Goal: Use online tool/utility: Utilize a website feature to perform a specific function

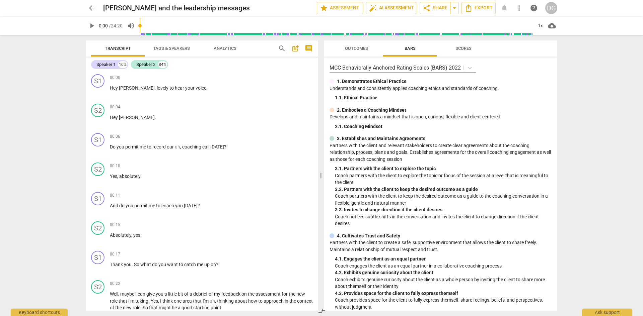
click at [91, 7] on span "arrow_back" at bounding box center [92, 8] width 8 height 8
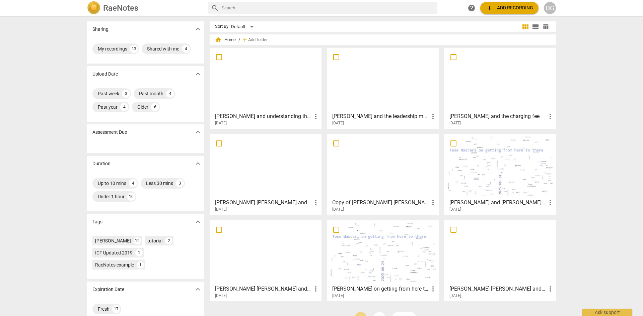
click at [298, 85] on div at bounding box center [265, 79] width 107 height 59
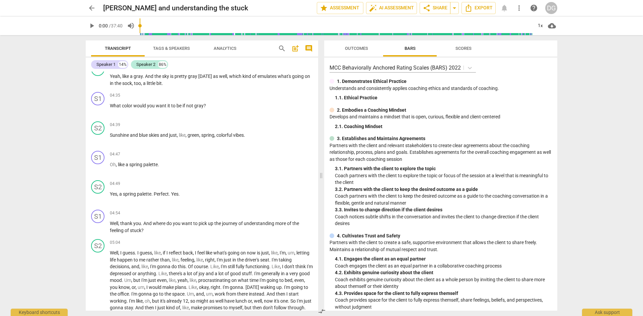
scroll to position [543, 0]
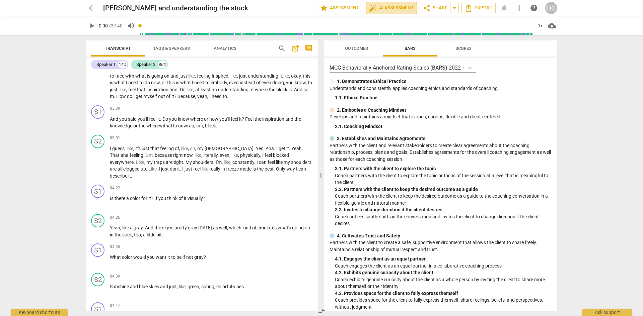
click at [395, 4] on button "auto_fix_high AI Assessment" at bounding box center [391, 8] width 51 height 12
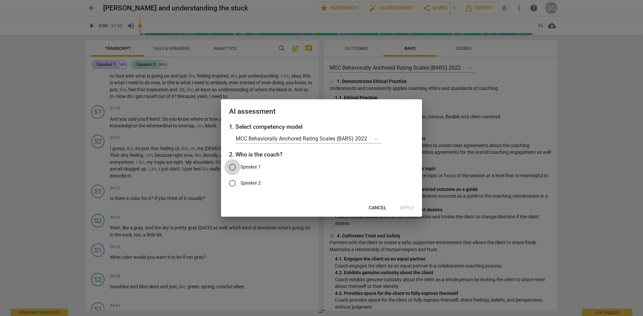
click at [235, 166] on input "Speaker 1" at bounding box center [232, 167] width 16 height 16
radio input "true"
click at [379, 208] on span "Cancel" at bounding box center [377, 208] width 18 height 7
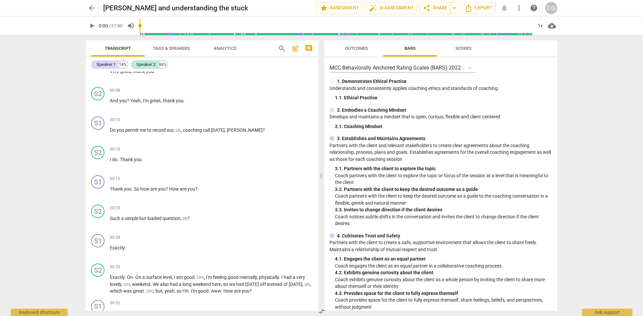
scroll to position [0, 0]
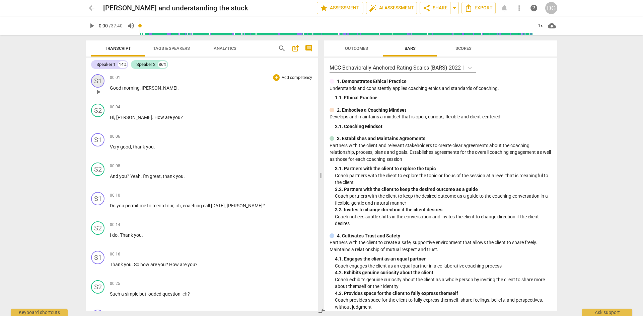
click at [94, 81] on div "S1" at bounding box center [97, 80] width 13 height 13
click at [109, 130] on link "Add or rename speakers" at bounding box center [123, 129] width 50 height 5
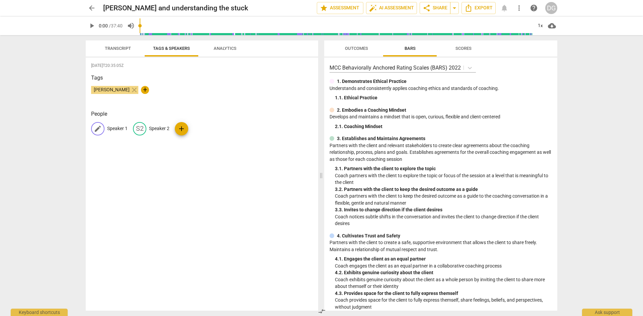
click at [101, 127] on span "edit" at bounding box center [98, 129] width 8 height 8
type input "[PERSON_NAME]"
click at [179, 126] on span "edit" at bounding box center [183, 129] width 8 height 8
type input "[PERSON_NAME]"
click at [215, 109] on div "[DATE]T20:35:05Z Tags [PERSON_NAME] close + People DM [PERSON_NAME] edit [PERSO…" at bounding box center [202, 184] width 232 height 253
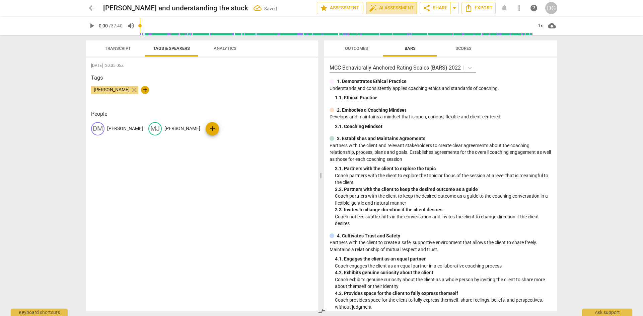
click at [393, 6] on span "auto_fix_high AI Assessment" at bounding box center [391, 8] width 45 height 8
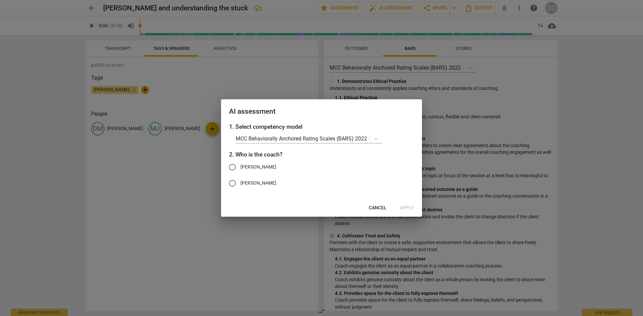
click at [252, 164] on span "[PERSON_NAME]" at bounding box center [258, 167] width 36 height 7
click at [240, 164] on input "[PERSON_NAME]" at bounding box center [232, 167] width 16 height 16
radio input "true"
click at [407, 206] on span "Apply" at bounding box center [407, 208] width 14 height 7
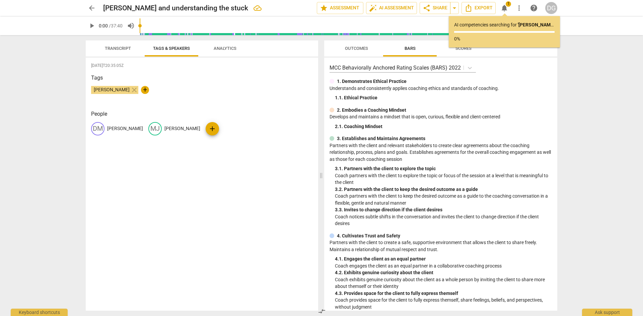
click at [118, 44] on span "Transcript" at bounding box center [118, 48] width 42 height 9
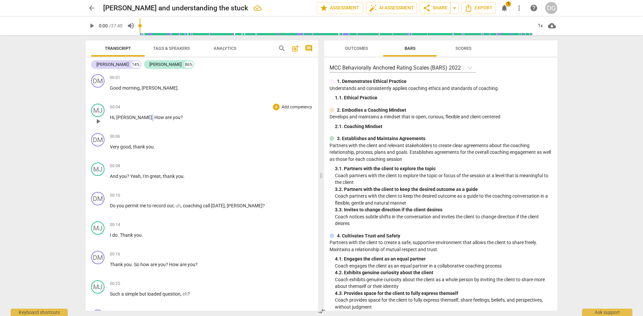
click at [152, 117] on span "." at bounding box center [153, 117] width 2 height 5
click at [315, 78] on div "DM play_arrow pause 00:01 + Add competency keyboard_arrow_right Good morning , …" at bounding box center [202, 86] width 232 height 29
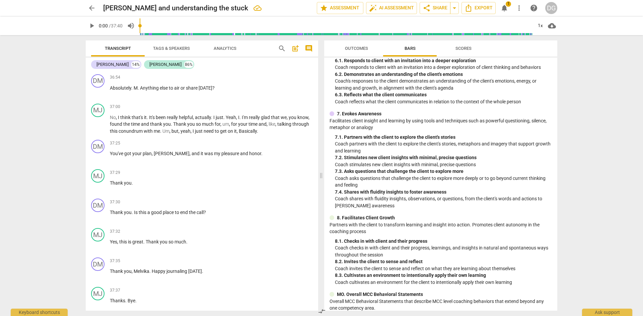
scroll to position [436, 0]
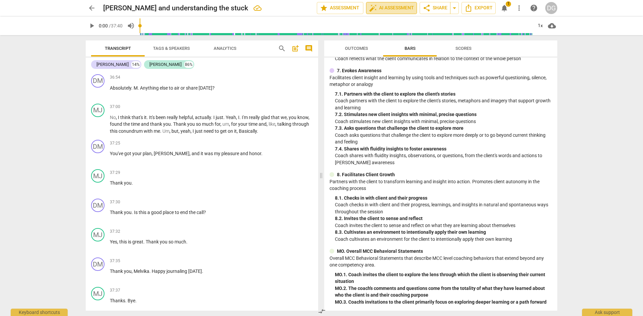
click at [402, 6] on span "auto_fix_high AI Assessment" at bounding box center [391, 8] width 45 height 8
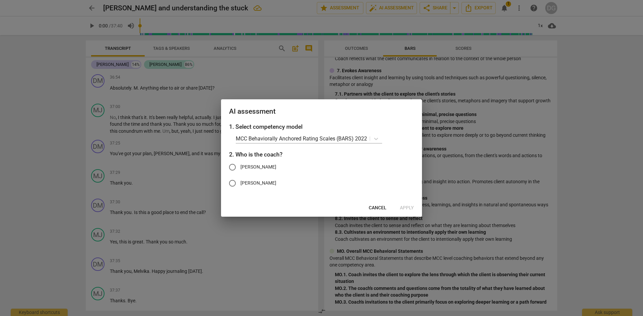
click at [244, 169] on span "[PERSON_NAME]" at bounding box center [258, 167] width 36 height 7
click at [240, 169] on input "[PERSON_NAME]" at bounding box center [232, 167] width 16 height 16
radio input "true"
click at [407, 206] on span "Apply" at bounding box center [407, 208] width 14 height 7
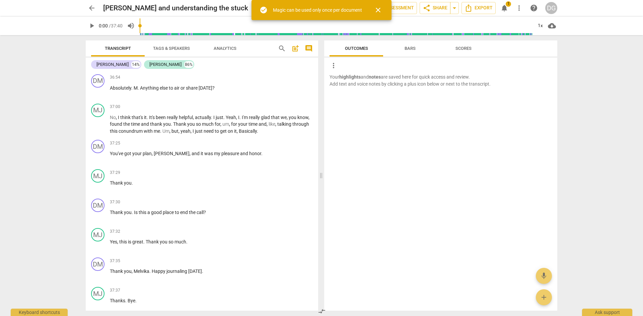
click at [380, 10] on span "close" at bounding box center [378, 10] width 8 height 8
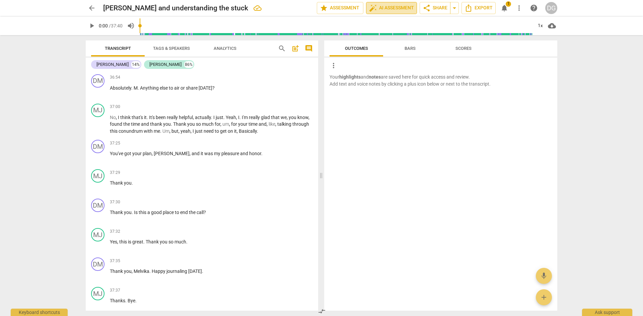
click at [404, 8] on span "auto_fix_high AI Assessment" at bounding box center [391, 8] width 45 height 8
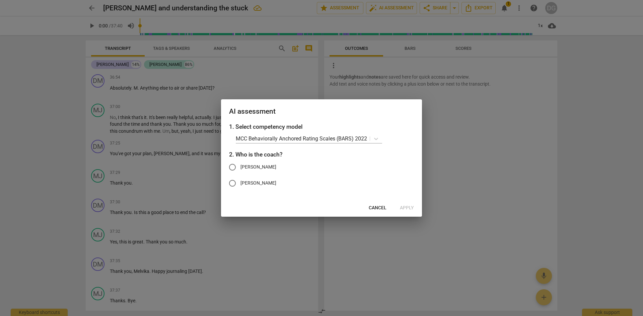
click at [384, 210] on span "Cancel" at bounding box center [377, 208] width 18 height 7
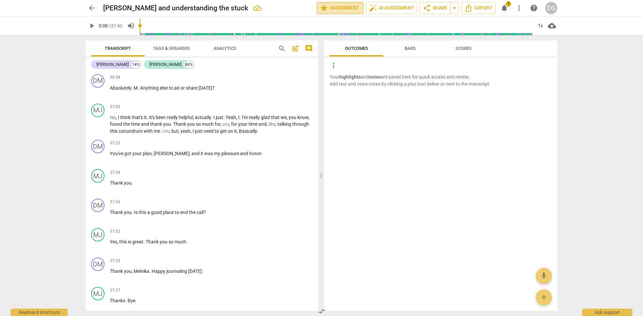
click at [350, 9] on span "star Assessment" at bounding box center [340, 8] width 40 height 8
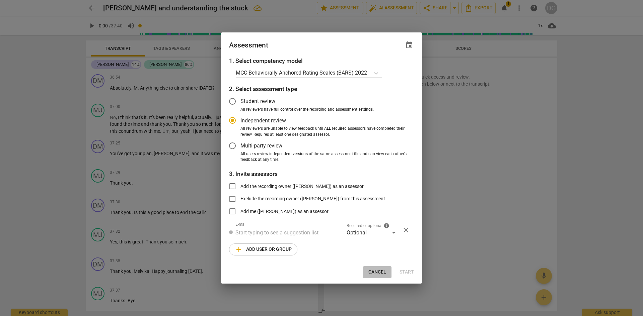
click at [382, 272] on span "Cancel" at bounding box center [377, 272] width 18 height 7
radio input "false"
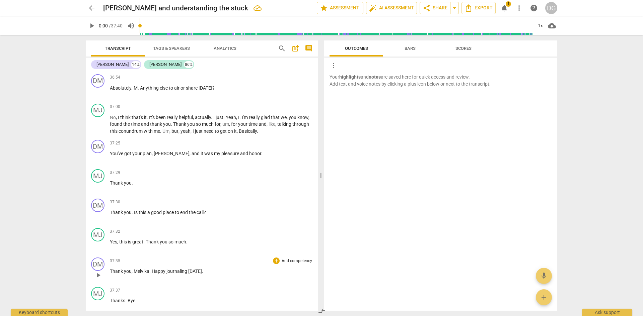
click at [140, 271] on span "Melvika" at bounding box center [142, 271] width 16 height 5
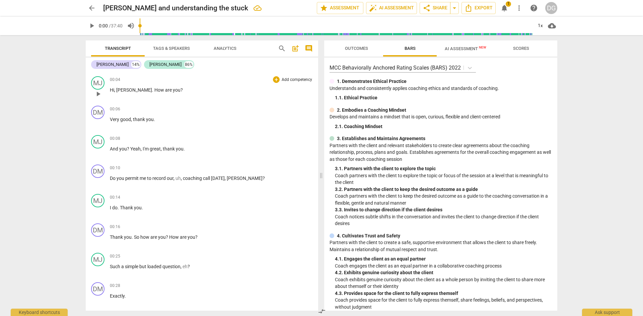
scroll to position [0, 0]
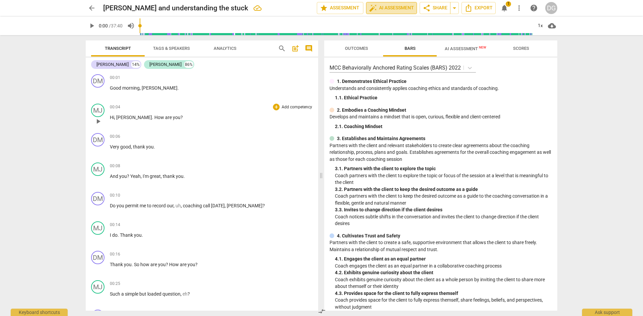
click at [394, 6] on span "auto_fix_high AI Assessment" at bounding box center [391, 8] width 45 height 8
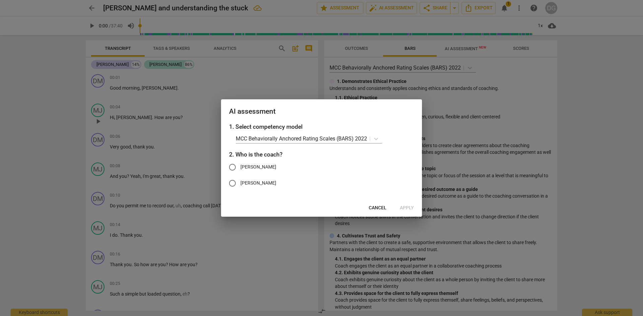
click at [379, 209] on span "Cancel" at bounding box center [377, 208] width 18 height 7
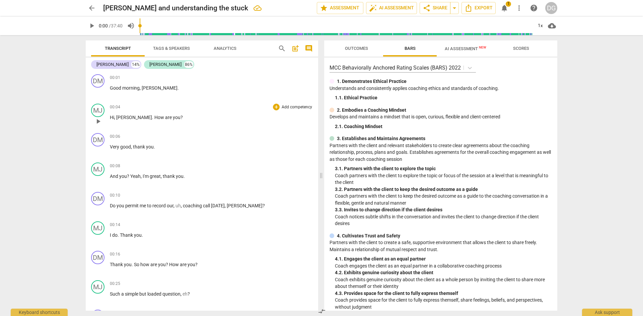
click at [462, 48] on span "AI Assessment New" at bounding box center [464, 48] width 41 height 5
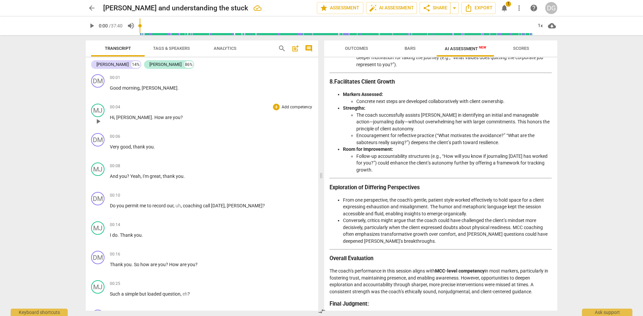
scroll to position [941, 0]
